Goal: Task Accomplishment & Management: Manage account settings

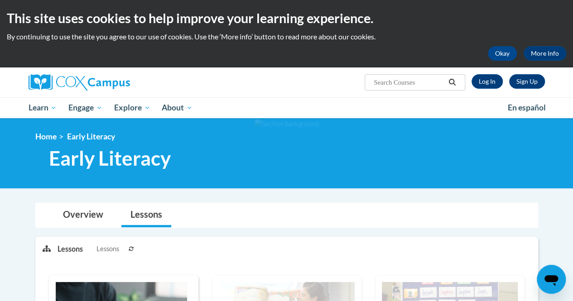
scroll to position [15, 0]
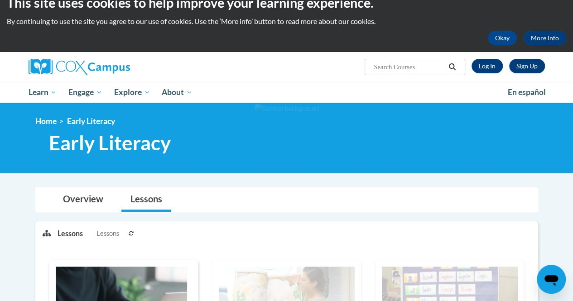
click at [304, 167] on div at bounding box center [286, 138] width 573 height 70
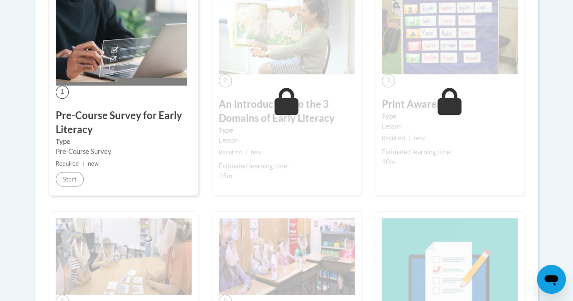
scroll to position [282, 0]
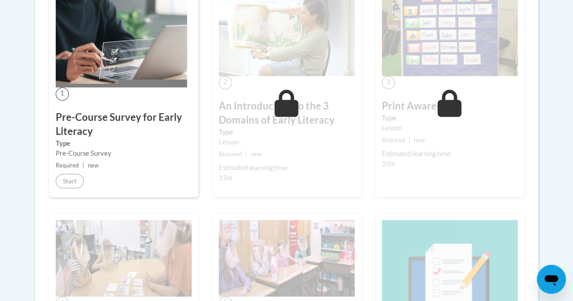
click at [282, 104] on icon at bounding box center [286, 103] width 24 height 27
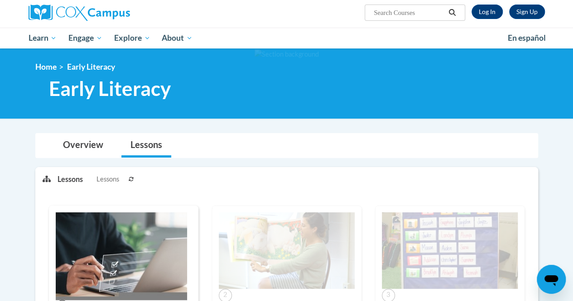
scroll to position [68, 0]
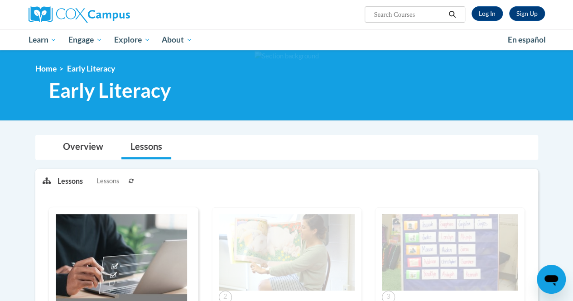
click at [152, 148] on link "Lessons" at bounding box center [146, 147] width 50 height 24
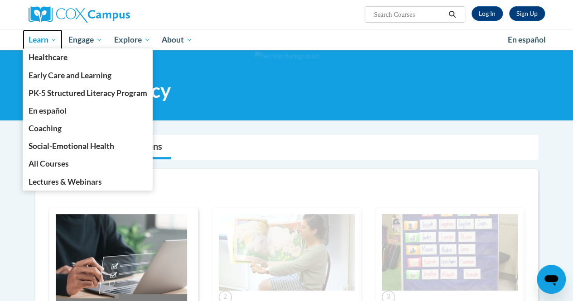
click at [41, 40] on span "Learn" at bounding box center [42, 39] width 29 height 11
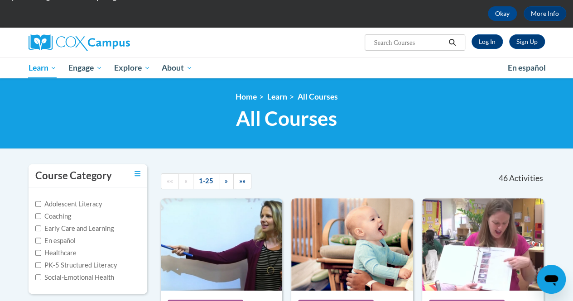
scroll to position [37, 0]
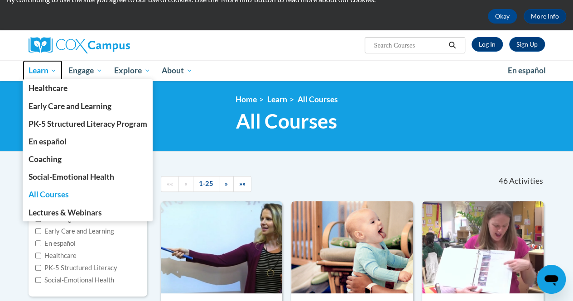
click at [49, 70] on span "Learn" at bounding box center [42, 70] width 29 height 11
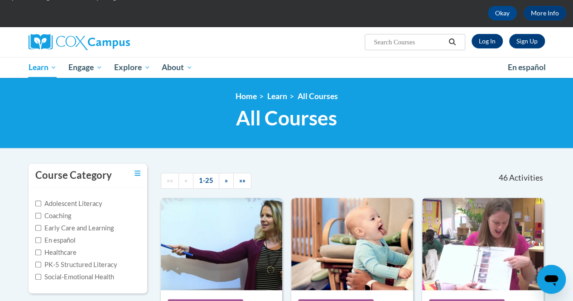
scroll to position [39, 0]
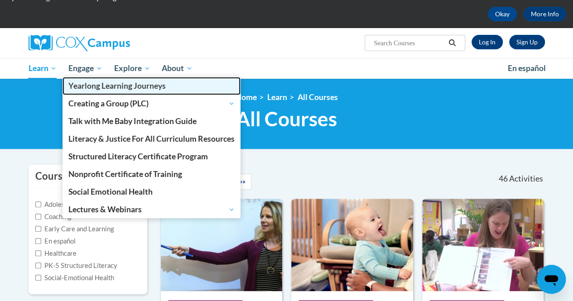
click at [91, 78] on link "Yearlong Learning Journeys" at bounding box center [151, 86] width 178 height 18
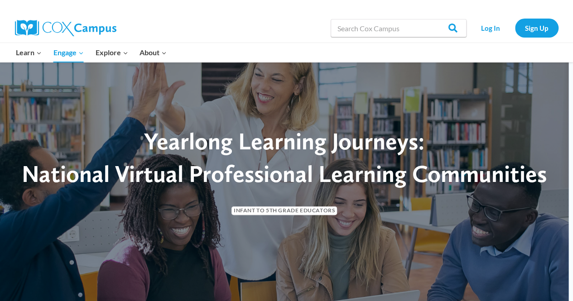
scroll to position [39, 0]
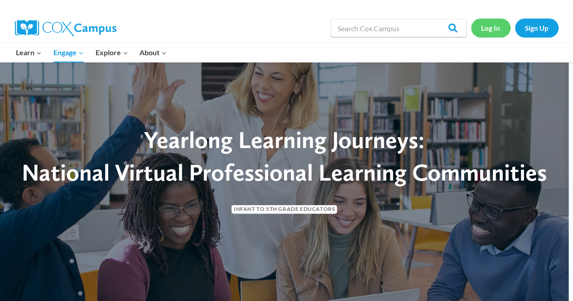
click at [490, 25] on link "Log In" at bounding box center [490, 28] width 39 height 19
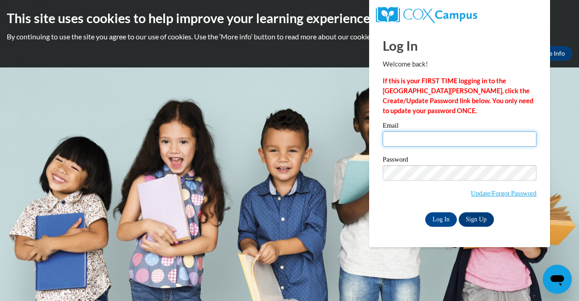
type input "E033517@muscogee.k12.ga.us"
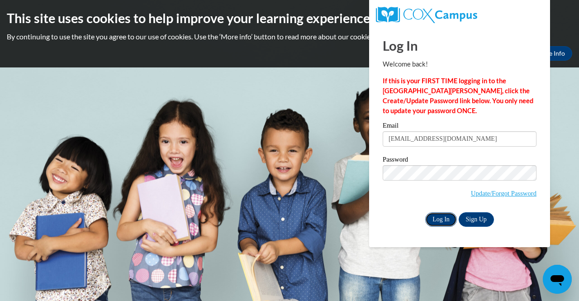
click at [445, 220] on input "Log In" at bounding box center [441, 219] width 32 height 14
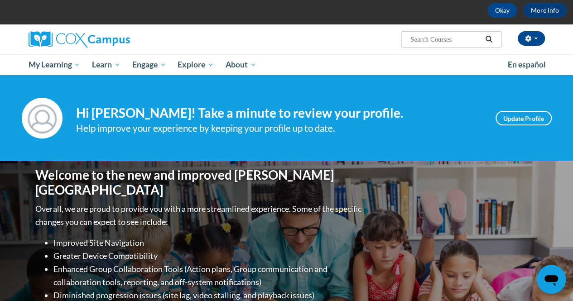
scroll to position [43, 0]
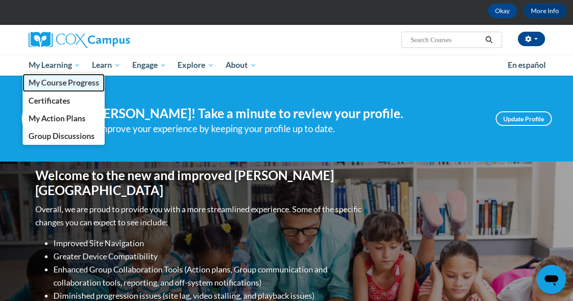
click at [67, 75] on link "My Course Progress" at bounding box center [64, 83] width 82 height 18
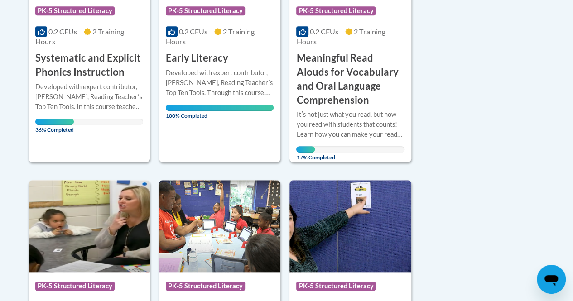
scroll to position [327, 0]
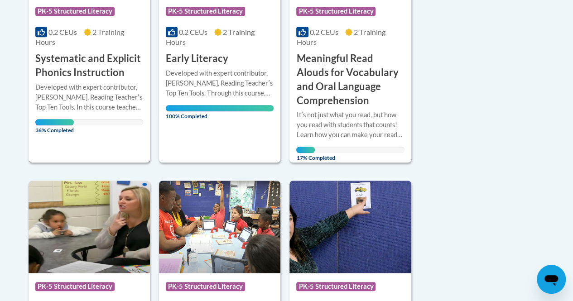
click at [94, 86] on div "Developed with expert contributor, Dr. Deborah Glaser, Reading Teacherʹs Top Te…" at bounding box center [89, 97] width 108 height 30
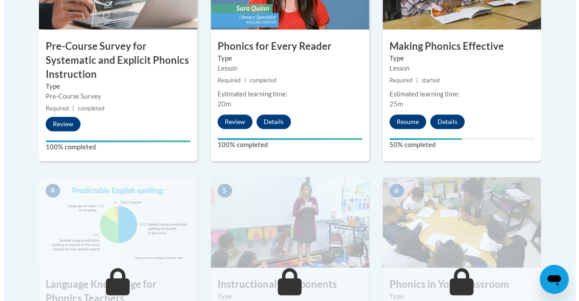
scroll to position [382, 0]
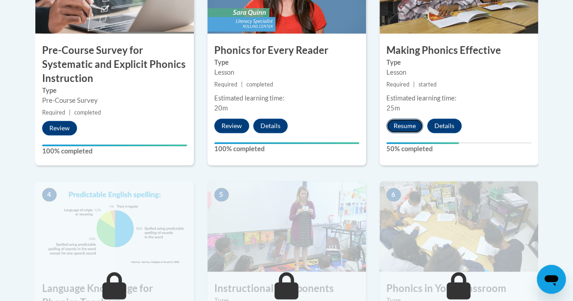
click at [412, 126] on button "Resume" at bounding box center [404, 126] width 37 height 14
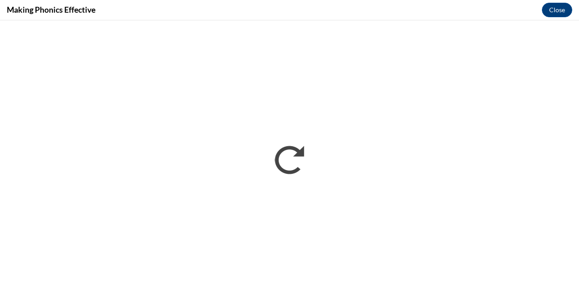
scroll to position [0, 0]
